Goal: Task Accomplishment & Management: Use online tool/utility

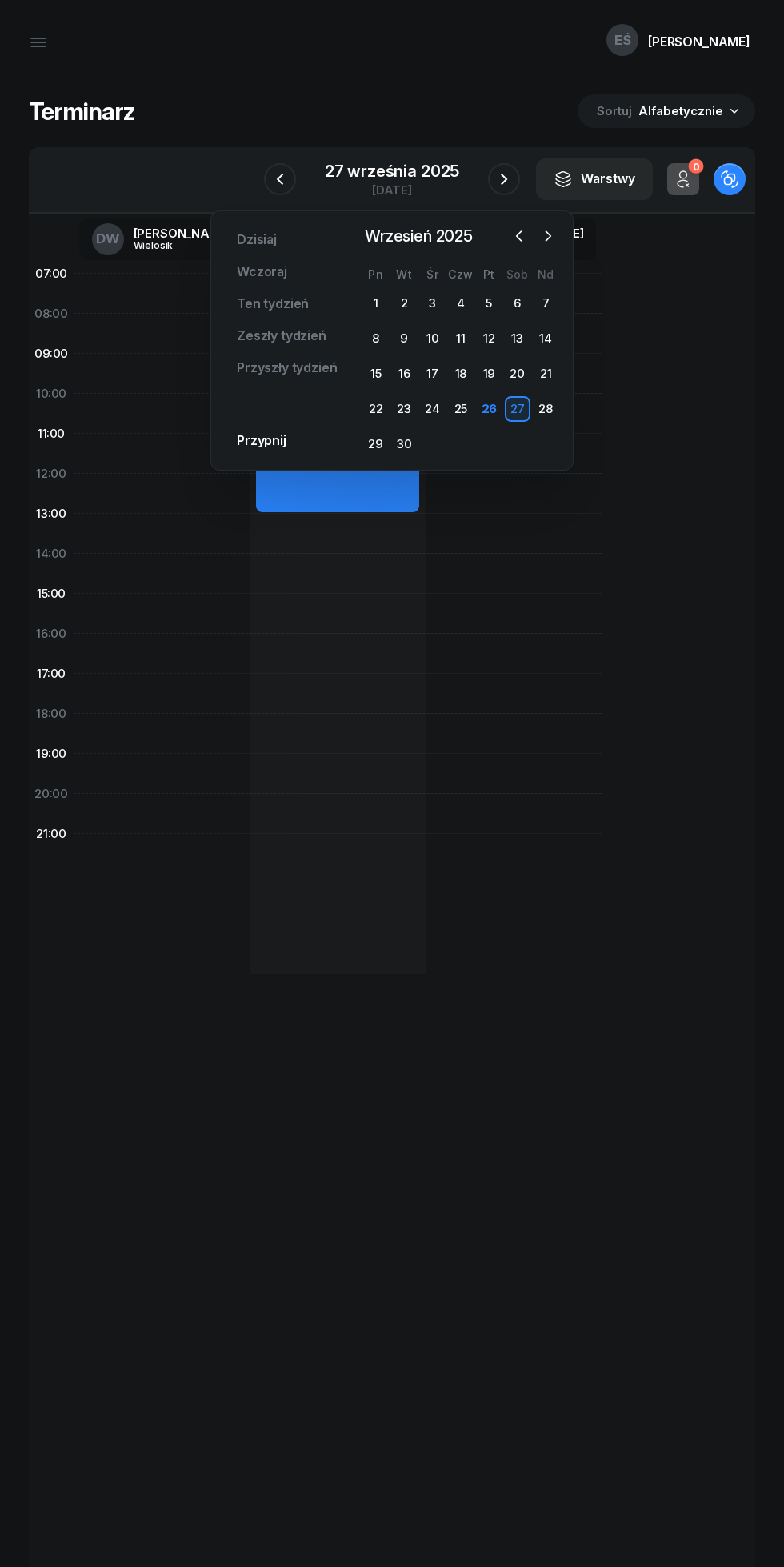
click at [503, 182] on icon "button" at bounding box center [504, 179] width 7 height 11
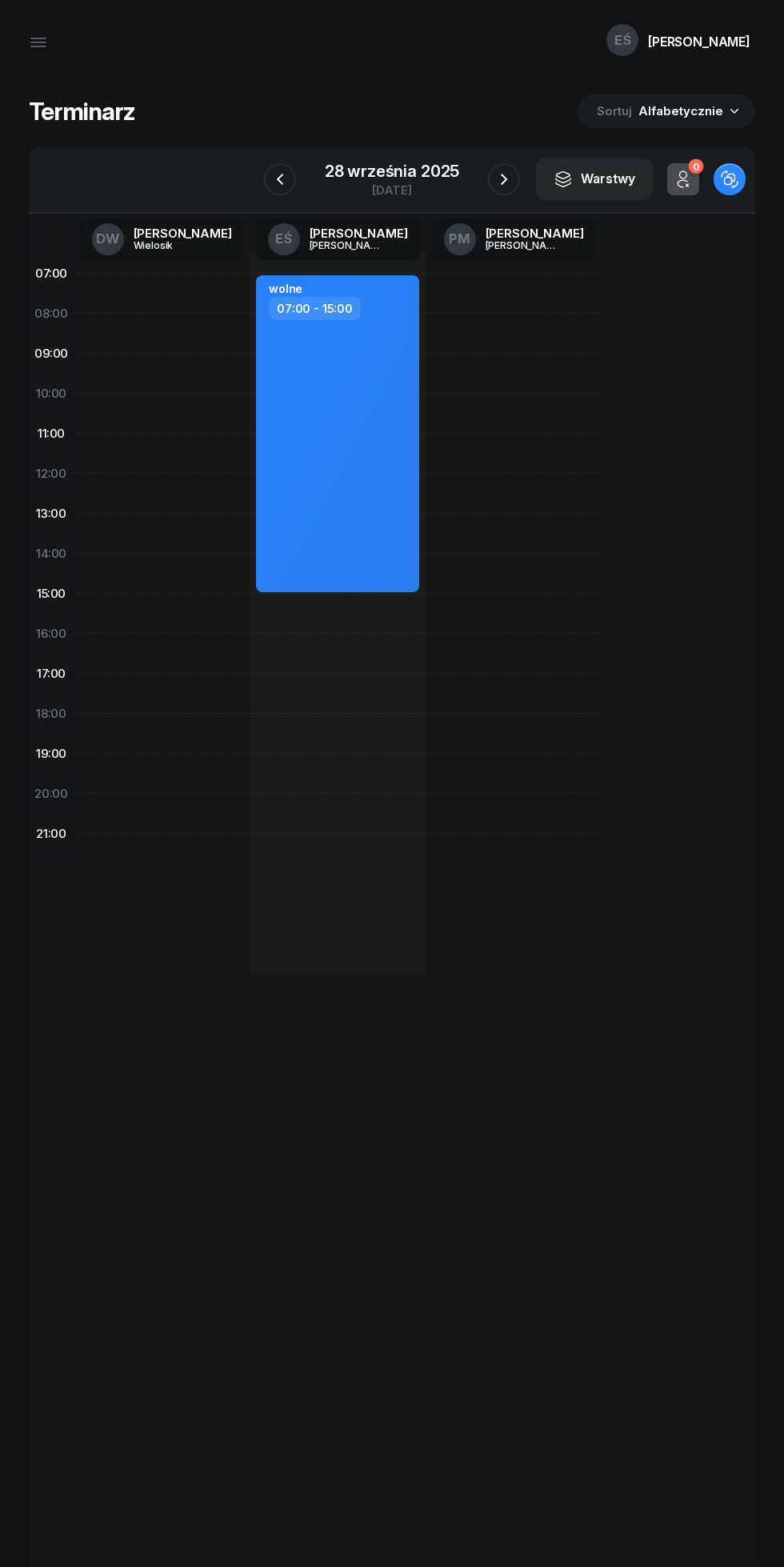
click at [409, 188] on div "[DATE]" at bounding box center [392, 190] width 134 height 12
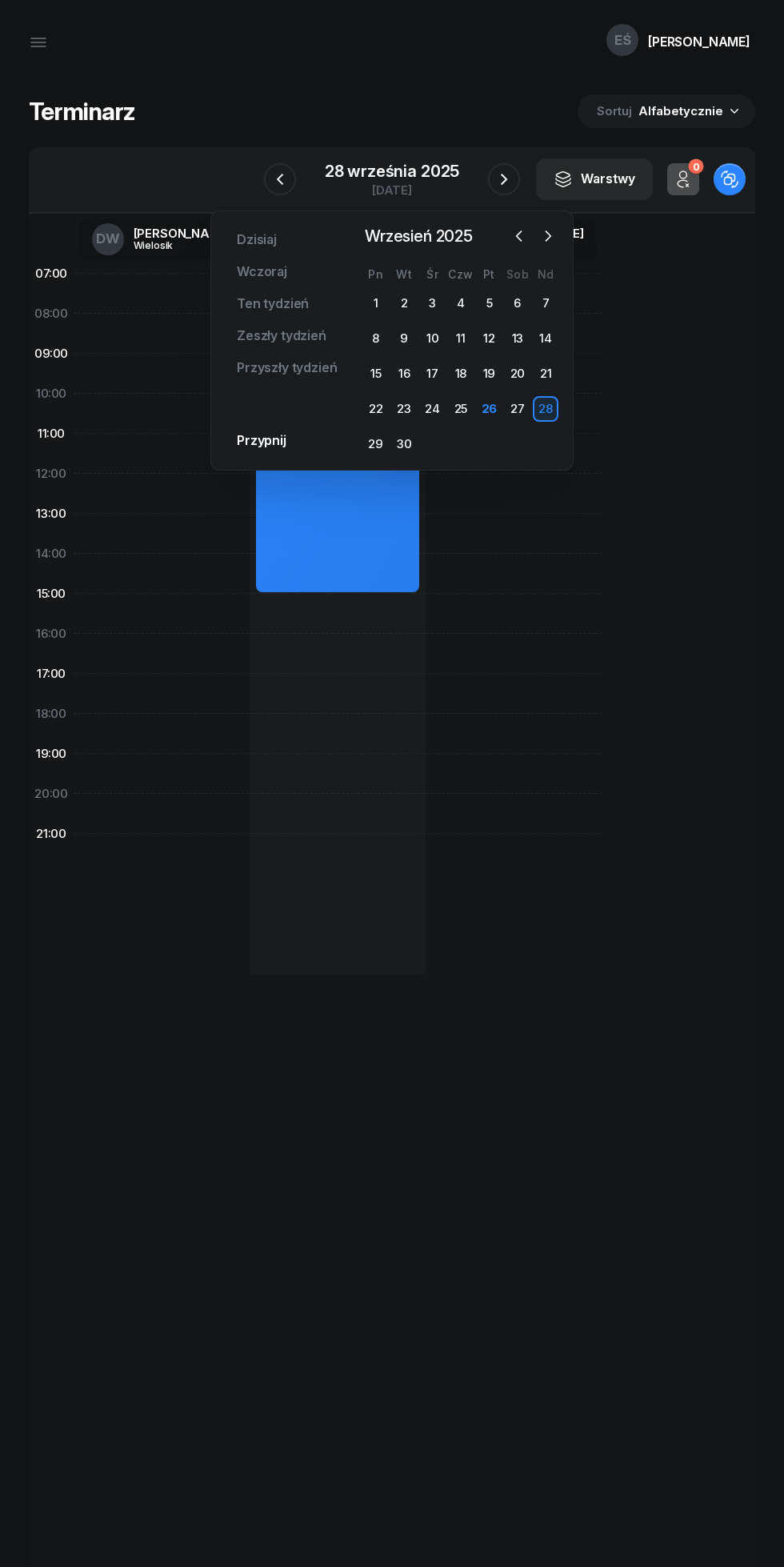
click at [581, 260] on div "PM [PERSON_NAME]" at bounding box center [513, 239] width 176 height 51
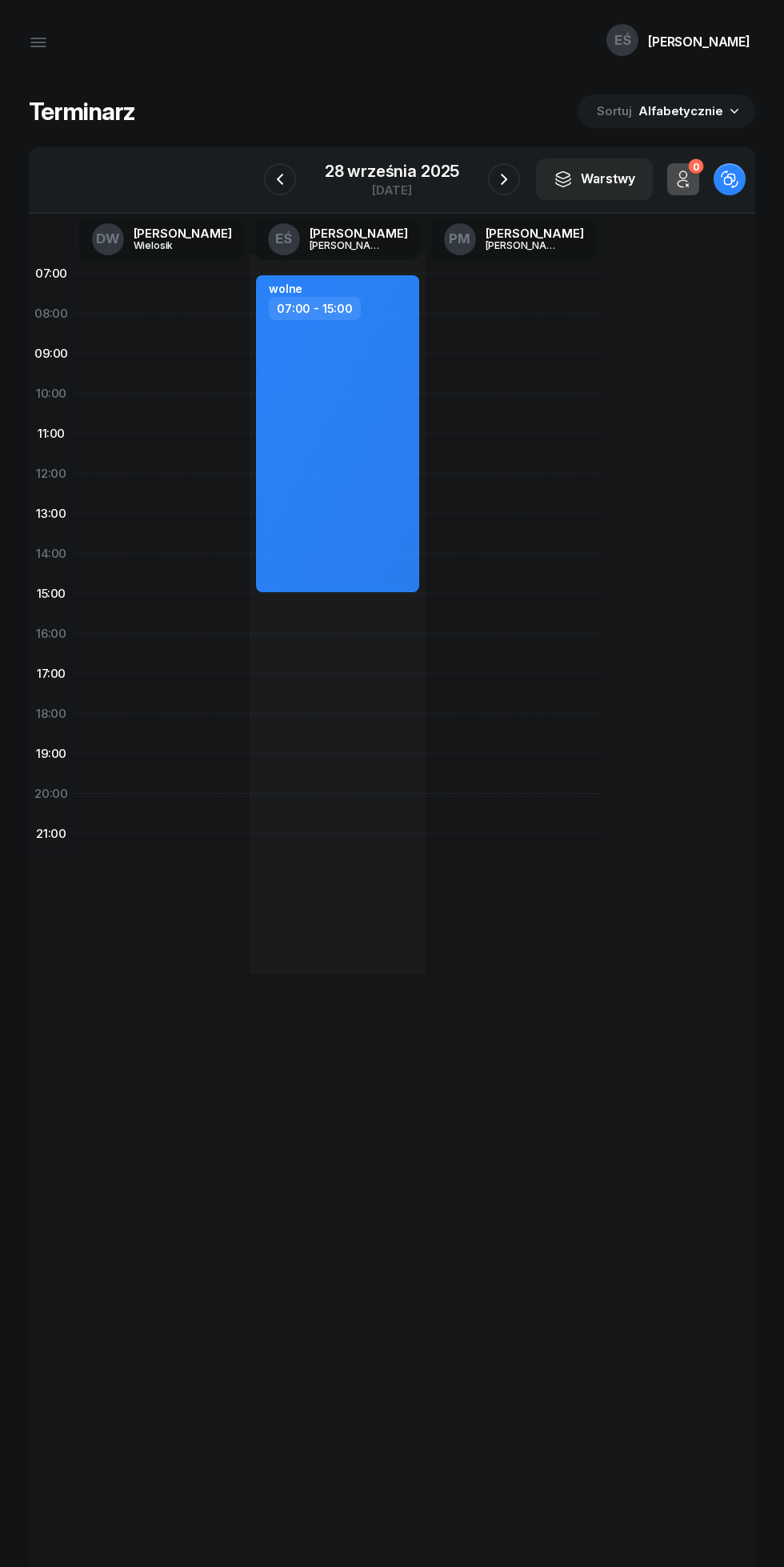
click at [513, 179] on icon "button" at bounding box center [503, 179] width 19 height 19
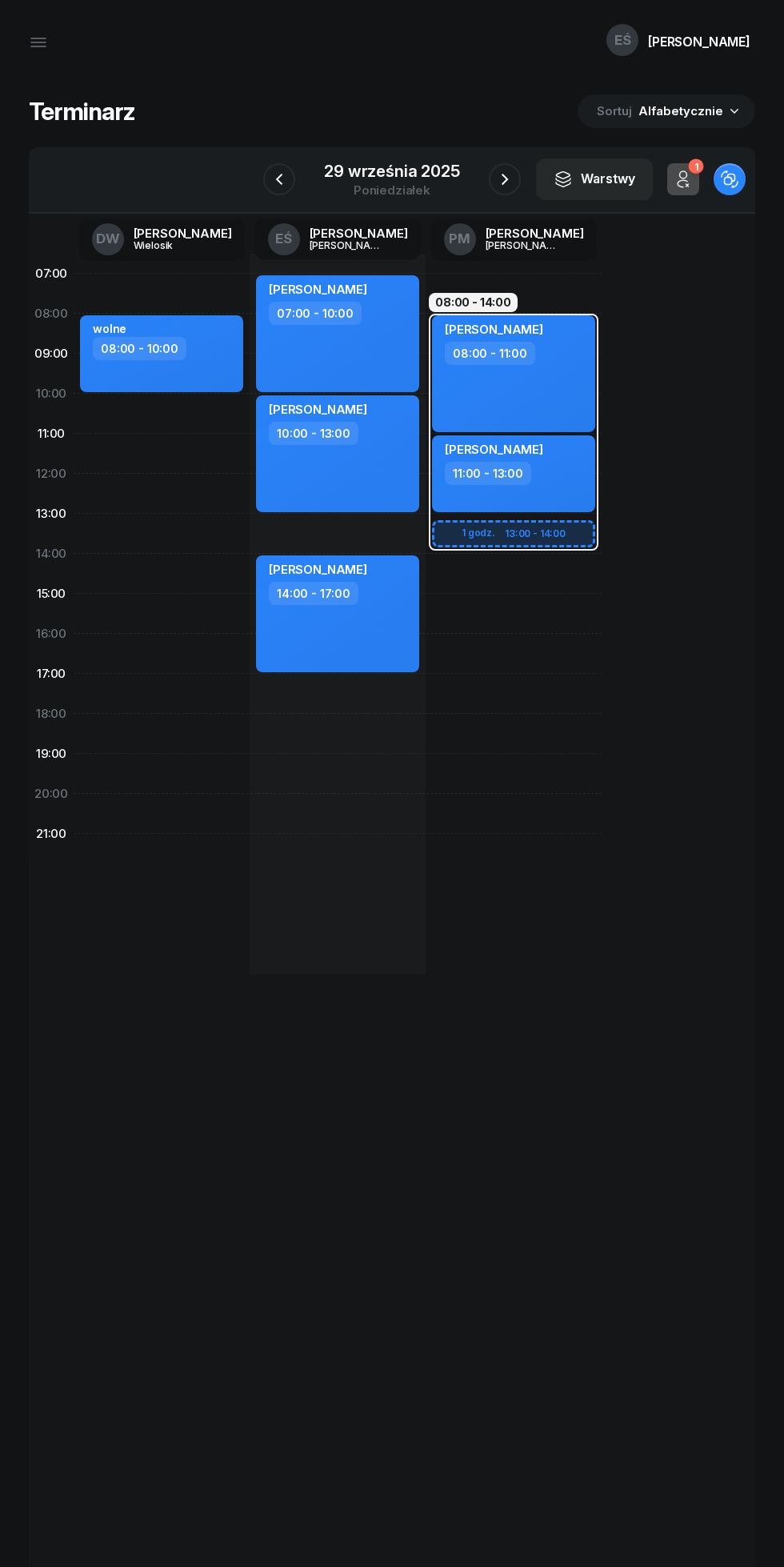
click at [506, 170] on icon "button" at bounding box center [504, 179] width 19 height 19
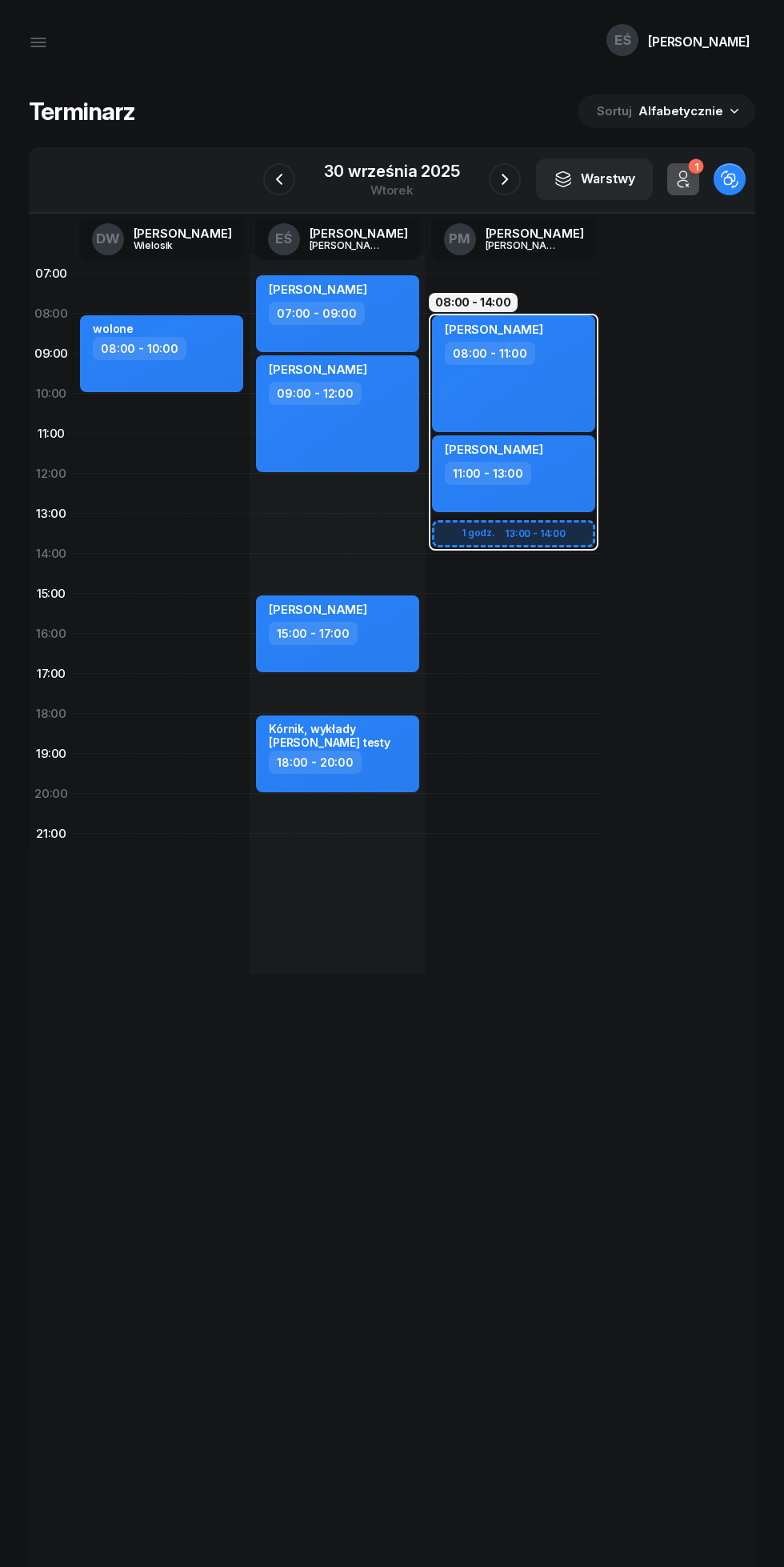
click at [506, 167] on button "button" at bounding box center [504, 179] width 32 height 32
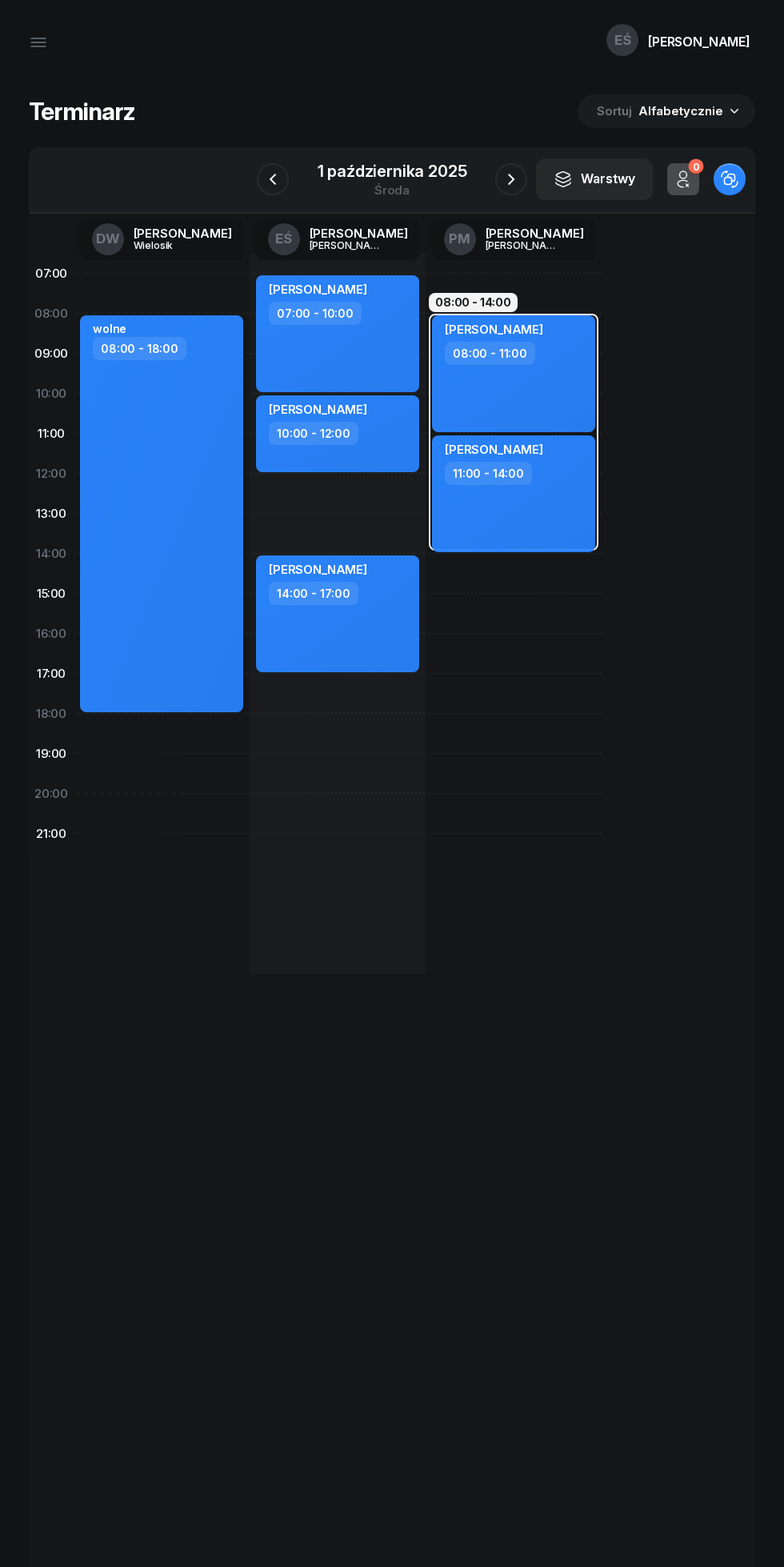
click at [515, 174] on icon "button" at bounding box center [511, 179] width 19 height 19
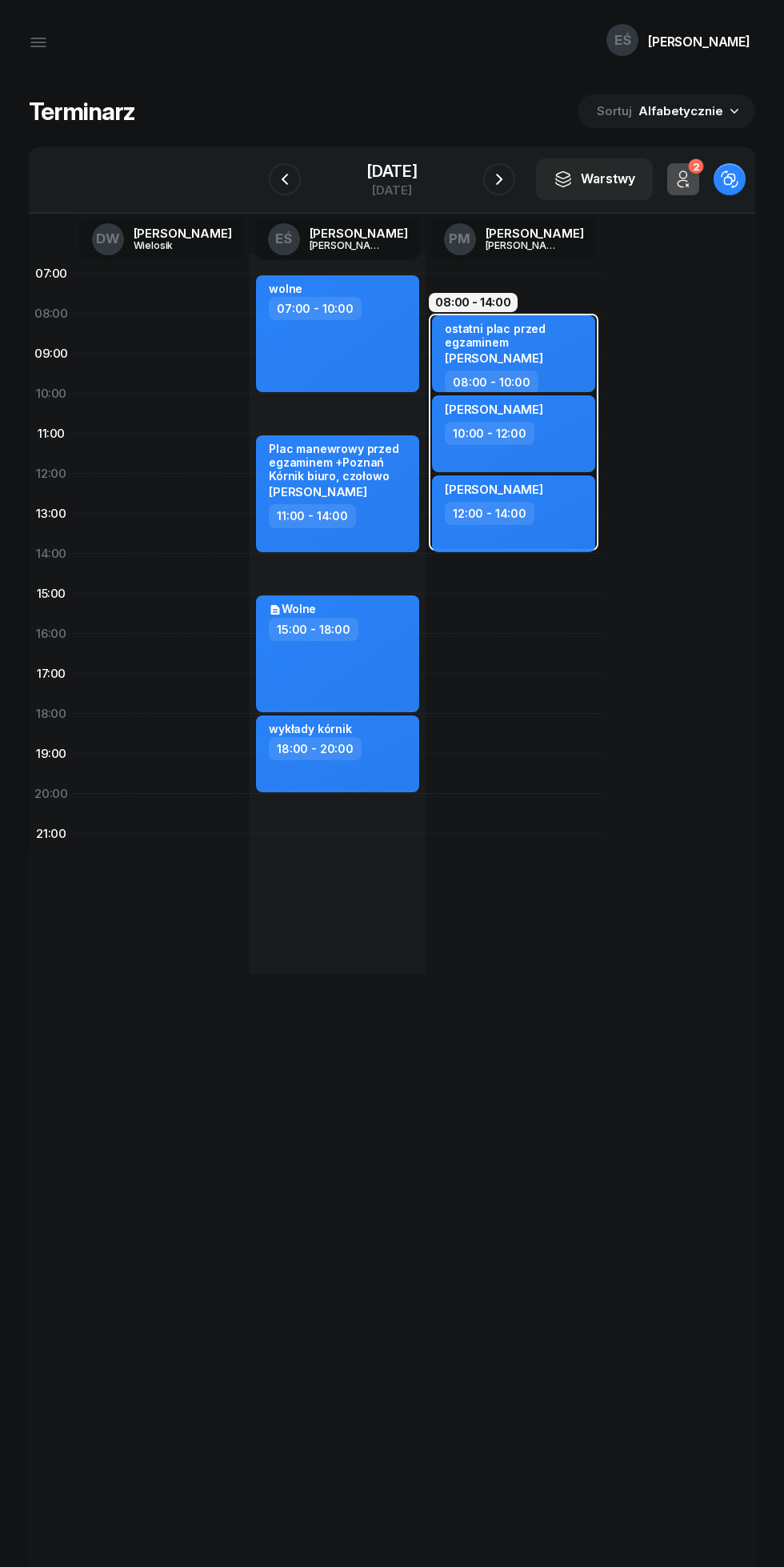
click at [281, 183] on icon "button" at bounding box center [285, 179] width 7 height 11
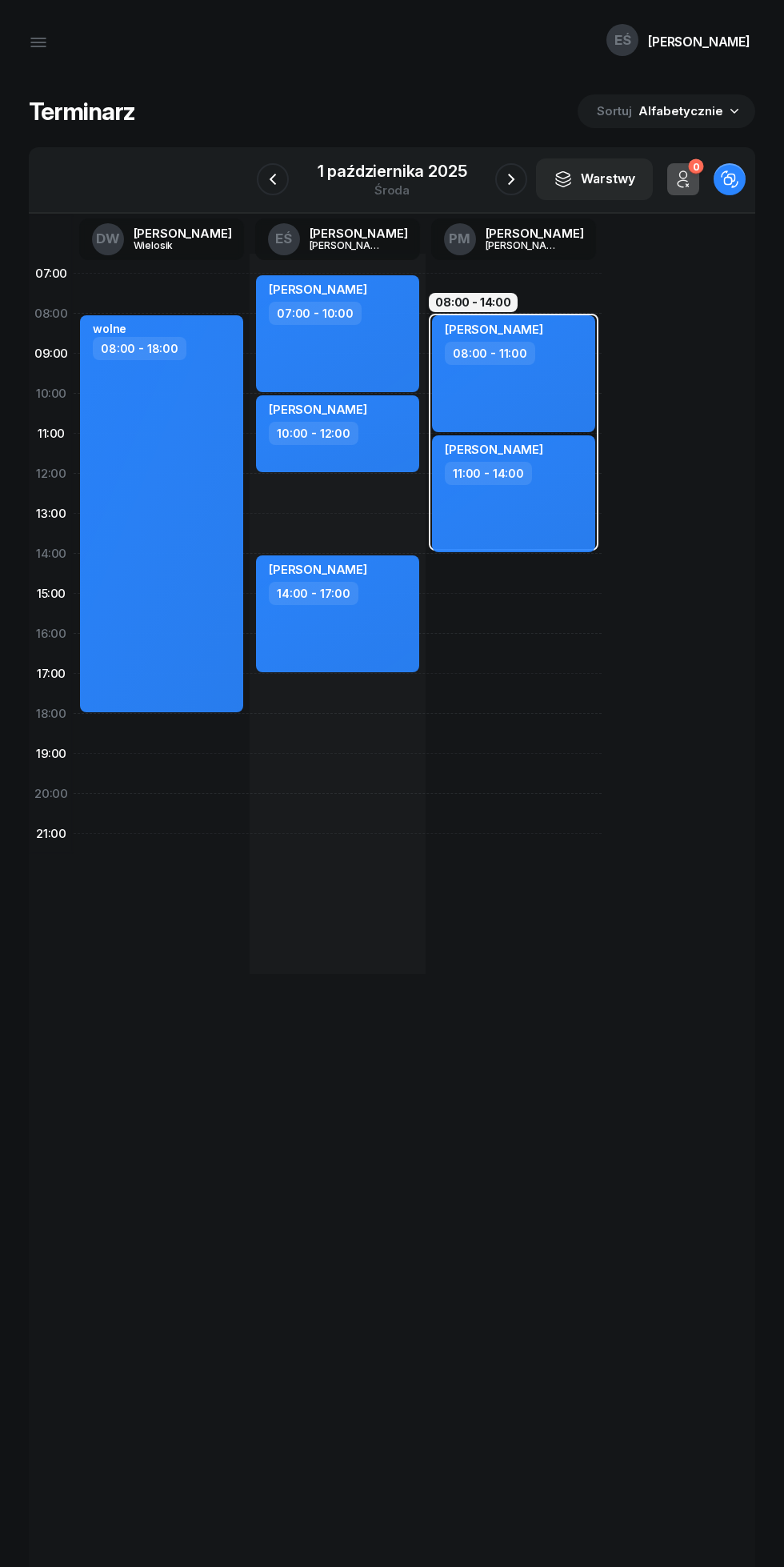
click at [276, 189] on icon "button" at bounding box center [272, 179] width 19 height 19
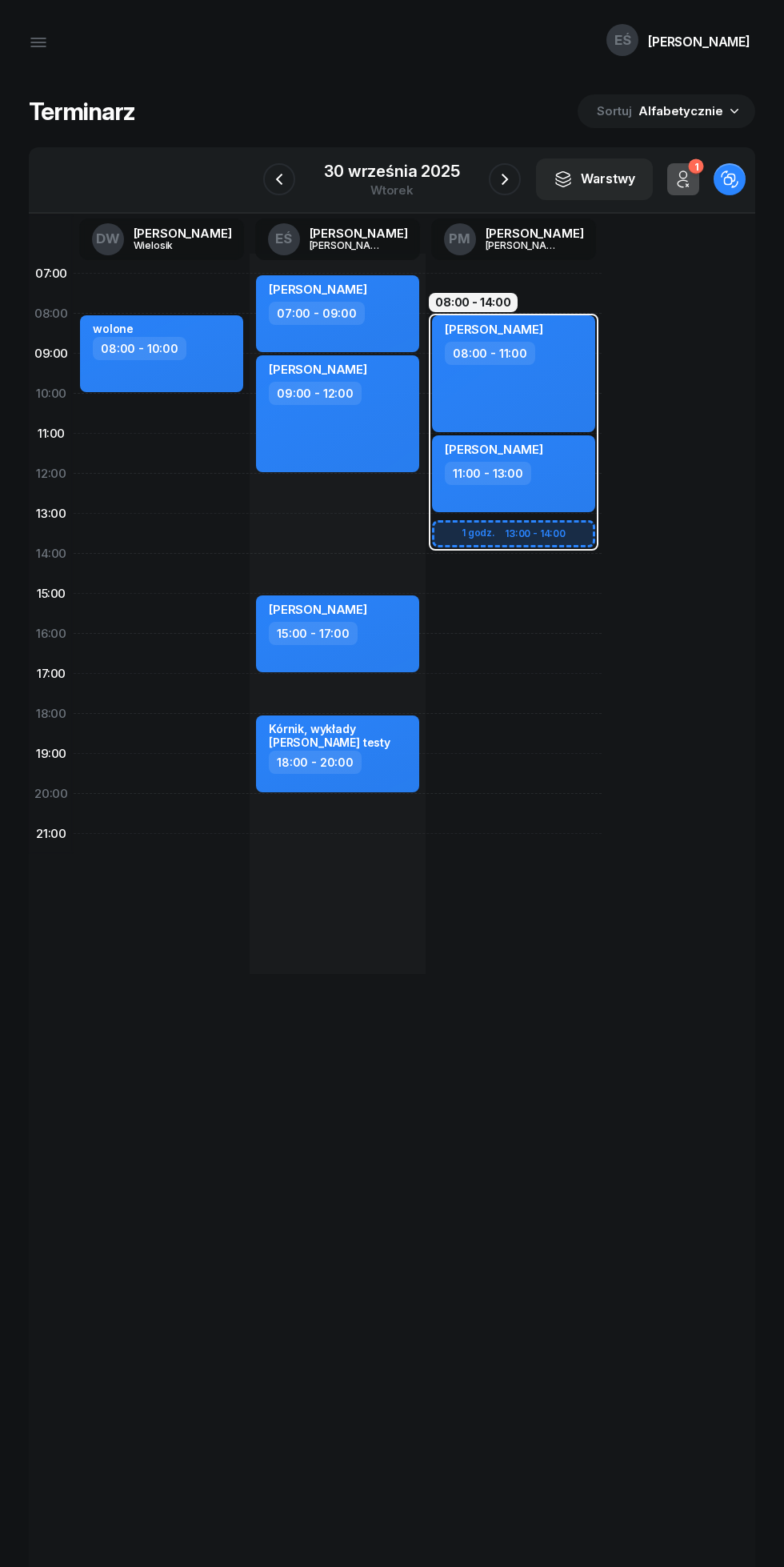
click at [503, 180] on icon "button" at bounding box center [504, 179] width 19 height 19
